Goal: Transaction & Acquisition: Purchase product/service

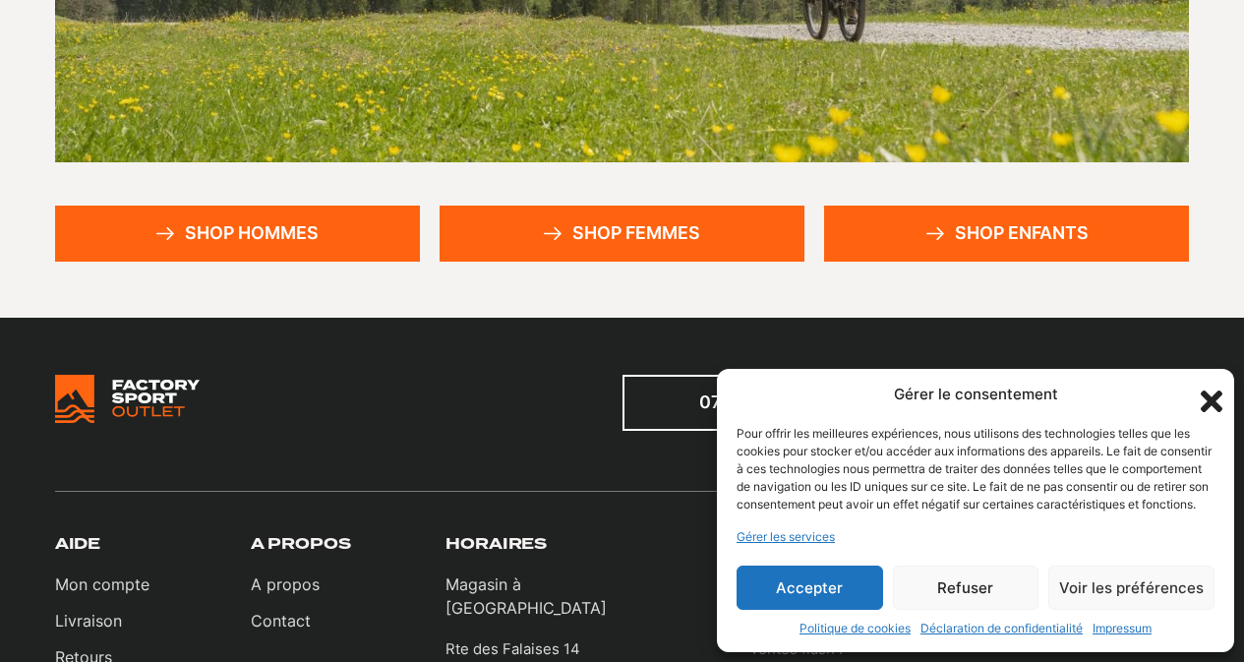
scroll to position [590, 0]
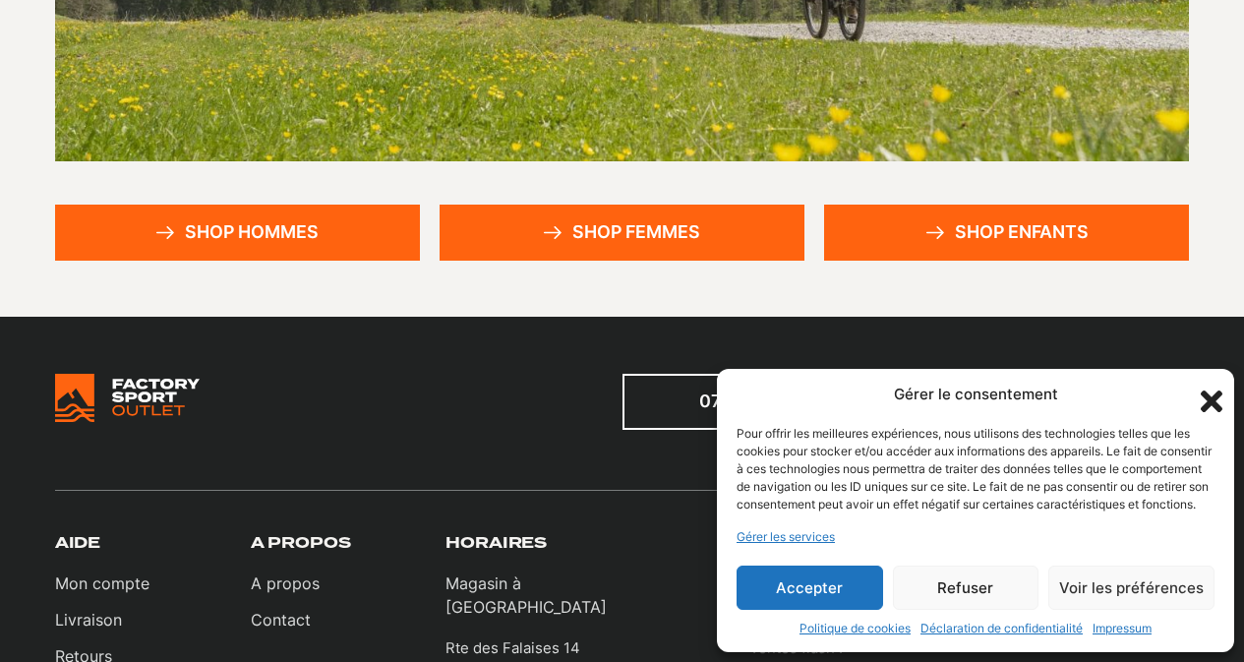
click at [588, 239] on link "Shop femmes" at bounding box center [622, 233] width 365 height 56
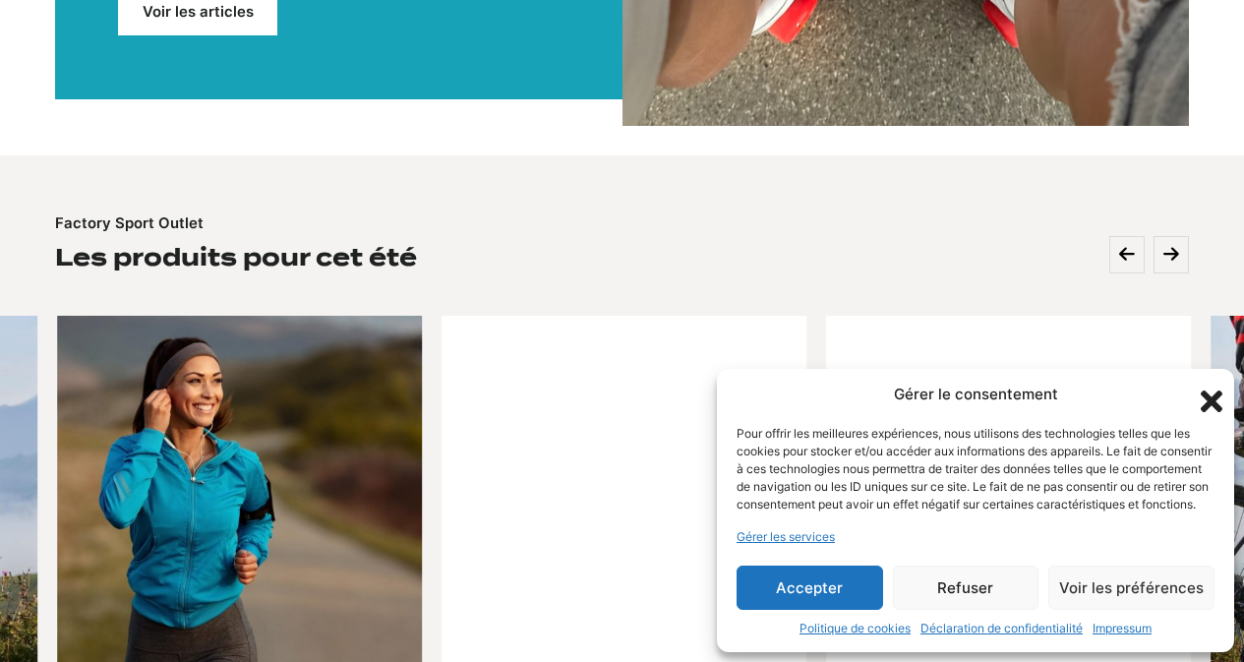
scroll to position [787, 0]
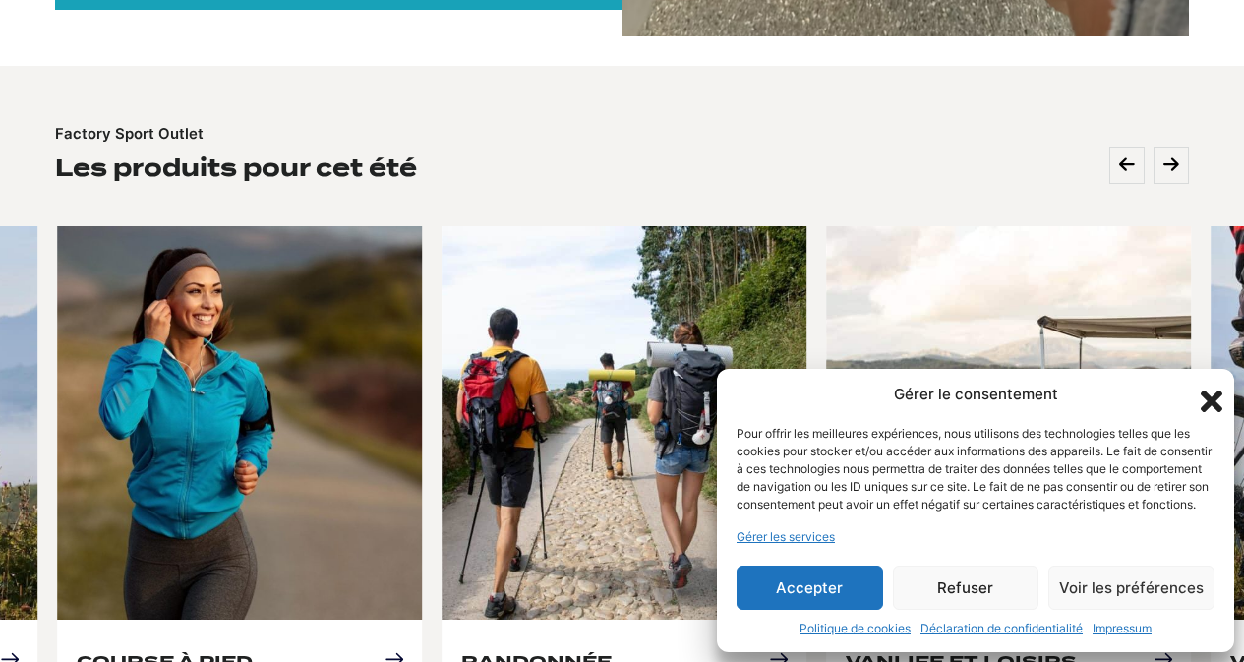
drag, startPoint x: 829, startPoint y: 591, endPoint x: 790, endPoint y: 550, distance: 57.0
click at [829, 592] on button "Accepter" at bounding box center [810, 587] width 147 height 44
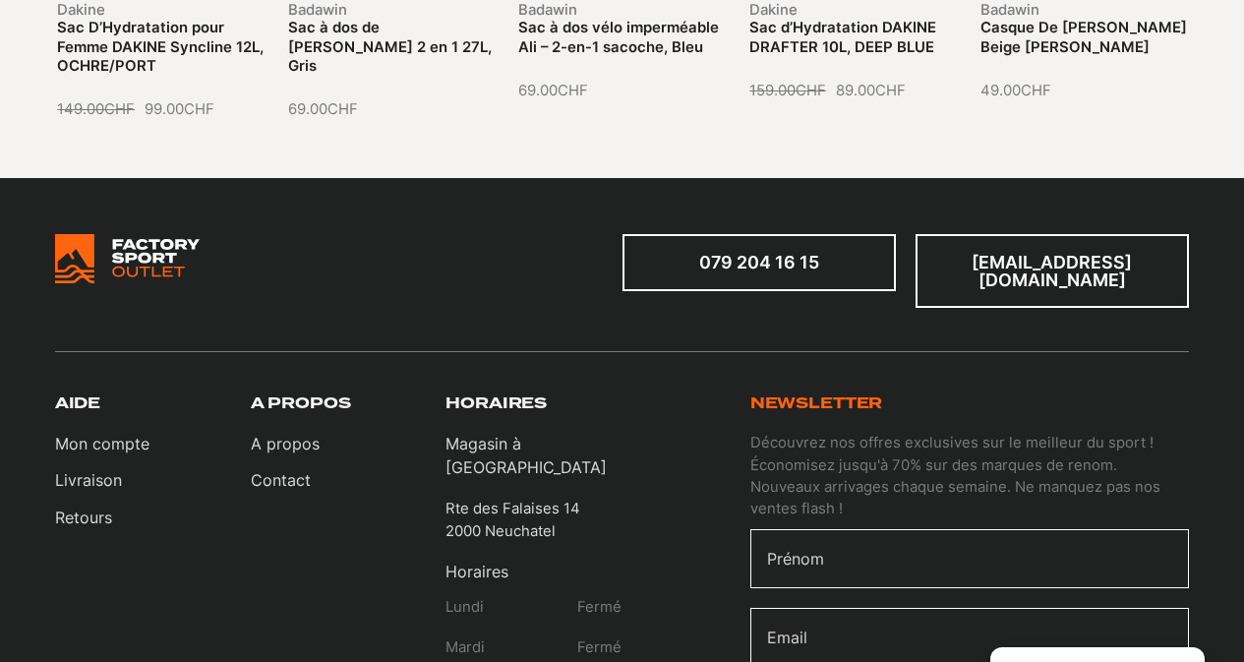
scroll to position [3835, 0]
